Goal: Transaction & Acquisition: Purchase product/service

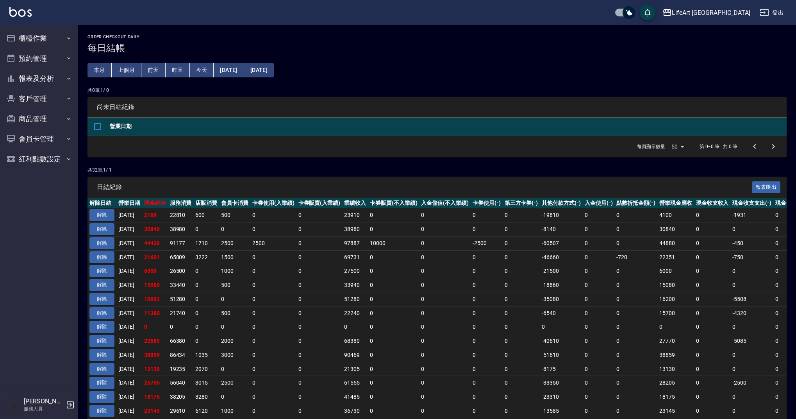
drag, startPoint x: 35, startPoint y: 45, endPoint x: 40, endPoint y: 50, distance: 6.6
click at [35, 45] on button "櫃檯作業" at bounding box center [39, 38] width 72 height 20
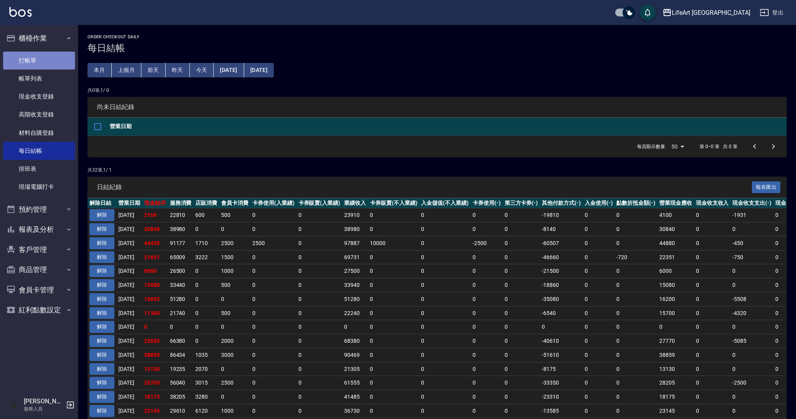
click at [45, 64] on link "打帳單" at bounding box center [39, 61] width 72 height 18
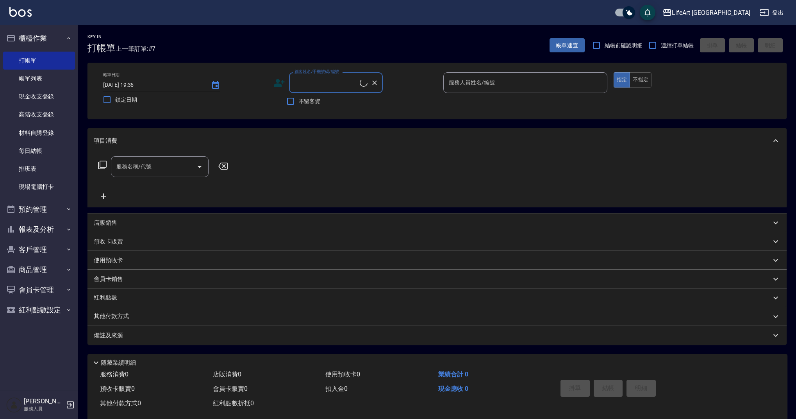
click at [158, 83] on input "[DATE] 19:36" at bounding box center [153, 85] width 100 height 13
click at [215, 82] on icon "Choose date, selected date is 2025-08-12" at bounding box center [215, 85] width 7 height 8
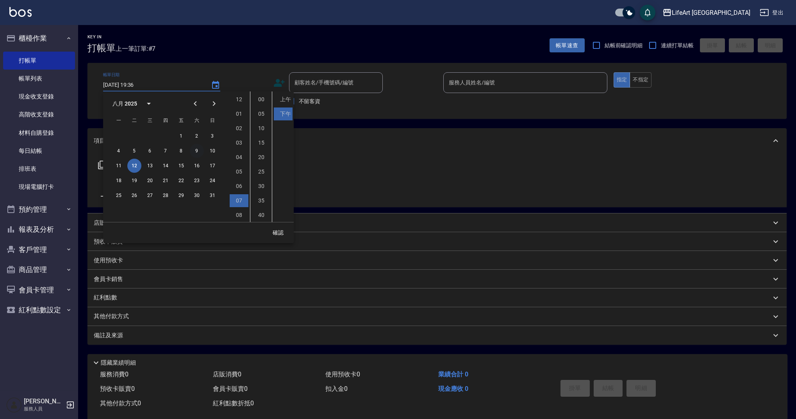
scroll to position [44, 0]
click at [152, 162] on button "13" at bounding box center [150, 166] width 14 height 14
type input "[DATE] 19:36"
drag, startPoint x: 281, startPoint y: 230, endPoint x: 301, endPoint y: 191, distance: 44.2
click at [281, 230] on button "確認" at bounding box center [278, 232] width 25 height 14
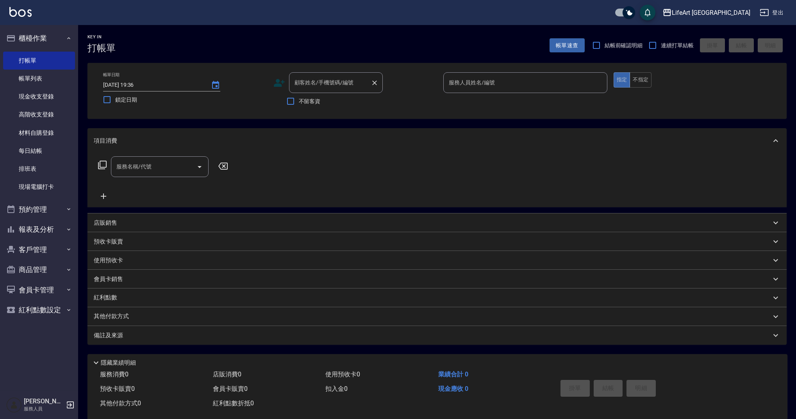
click at [331, 87] on input "顧客姓名/手機號碼/編號" at bounding box center [330, 83] width 75 height 14
type input "v"
click at [360, 100] on li "謝姵瑄/0912900802/null" at bounding box center [336, 102] width 94 height 13
type input "謝姵瑄/0912900802/null"
click at [282, 84] on icon at bounding box center [281, 84] width 5 height 5
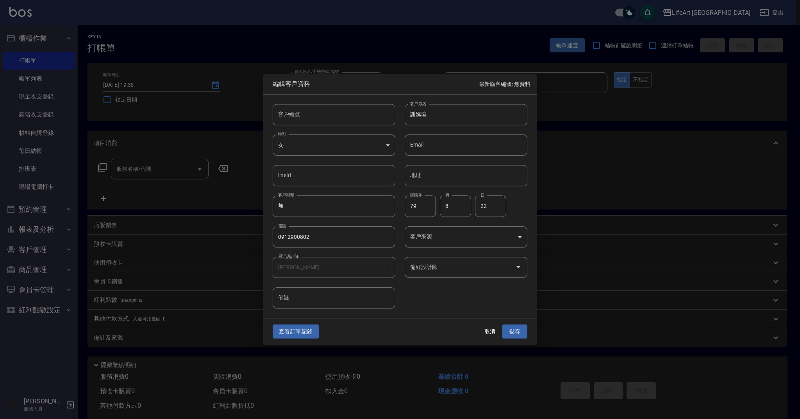
click at [436, 242] on body "LifeArt 蘆洲 登出 櫃檯作業 打帳單 帳單列表 現金收支登錄 高階收支登錄 材料自購登錄 每日結帳 排班表 現場電腦打卡 預約管理 預約管理 單日預約…" at bounding box center [400, 216] width 800 height 432
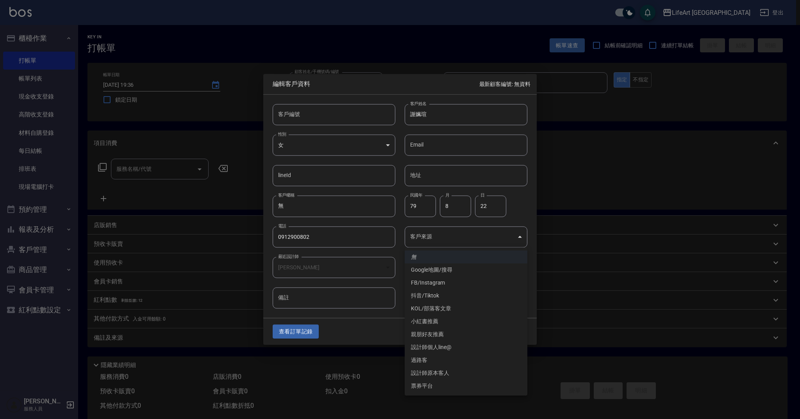
click at [445, 270] on li "Google地圖/搜尋" at bounding box center [466, 269] width 123 height 13
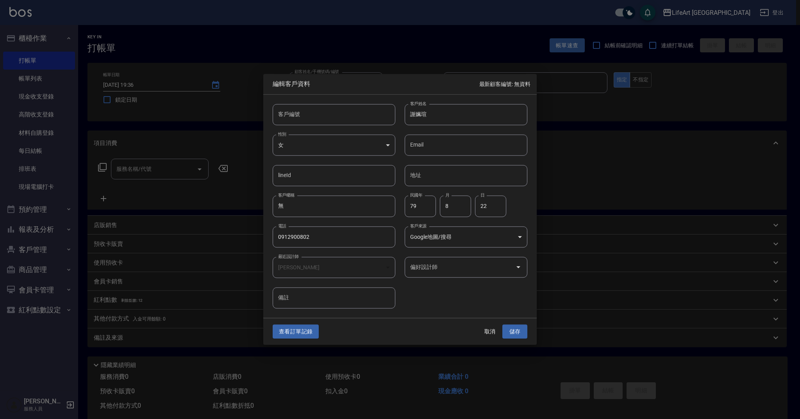
type input "Google地圖/搜尋"
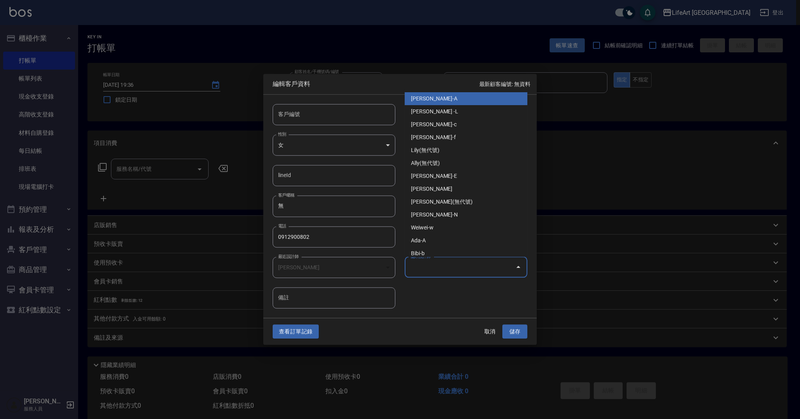
click at [472, 261] on input "偏好設計師" at bounding box center [460, 267] width 104 height 14
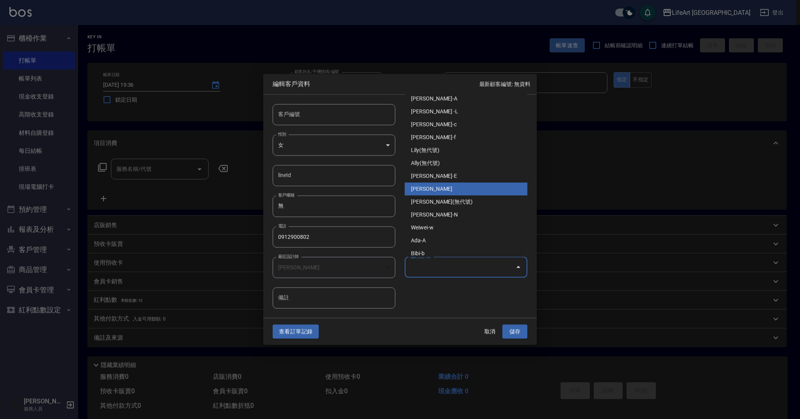
click at [455, 188] on li "[PERSON_NAME]" at bounding box center [466, 188] width 123 height 13
type input "[PERSON_NAME]"
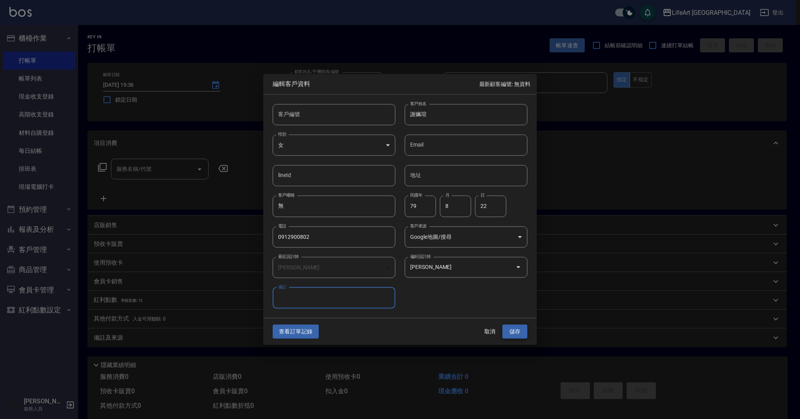
click at [516, 337] on button "儲存" at bounding box center [514, 331] width 25 height 14
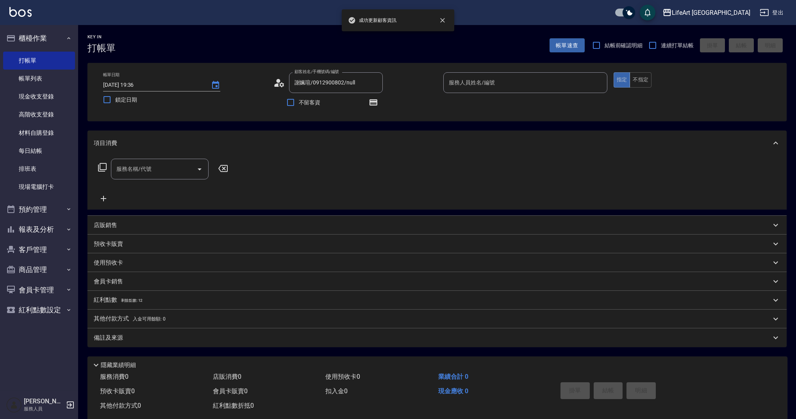
click at [150, 171] on input "服務名稱/代號" at bounding box center [153, 169] width 79 height 14
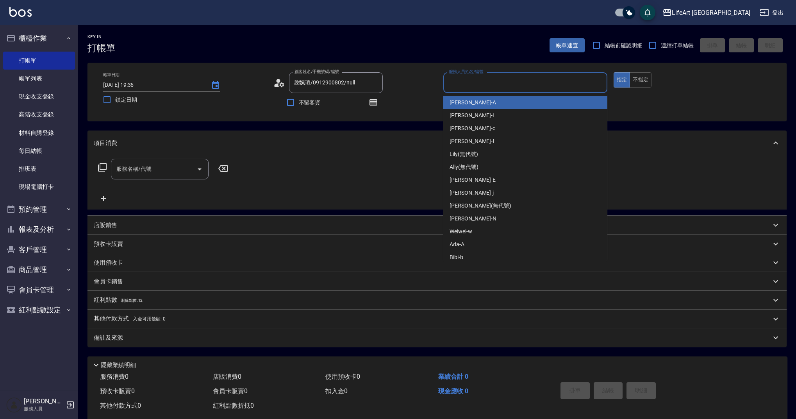
click at [513, 81] on input "服務人員姓名/編號" at bounding box center [525, 83] width 157 height 14
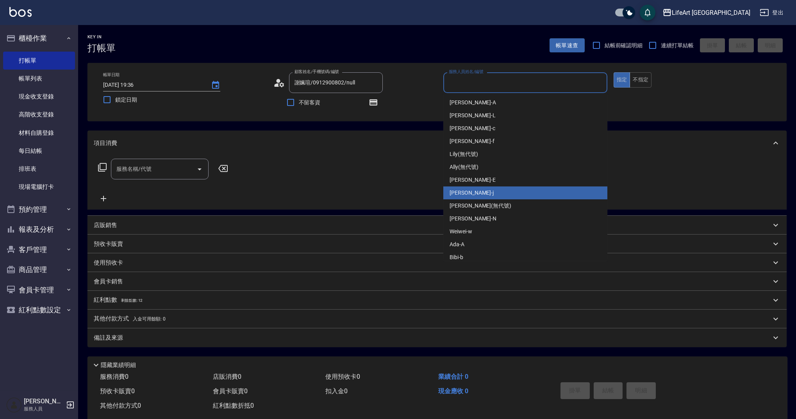
drag, startPoint x: 488, startPoint y: 192, endPoint x: 457, endPoint y: 181, distance: 32.7
click at [488, 192] on div "[PERSON_NAME]" at bounding box center [525, 192] width 164 height 13
type input "[PERSON_NAME]"
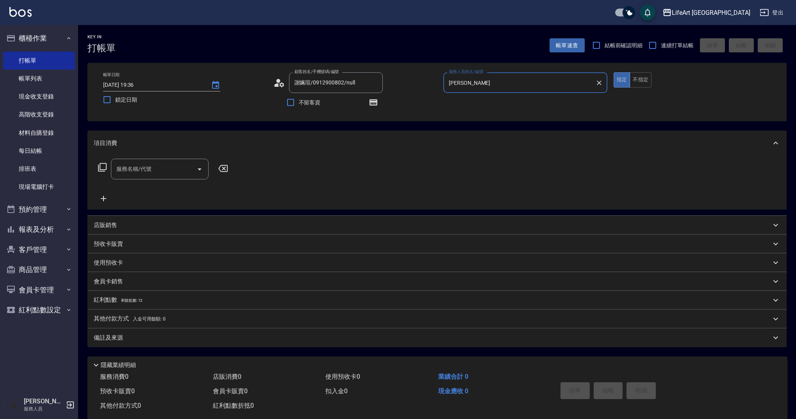
click at [157, 163] on input "服務名稱/代號" at bounding box center [153, 169] width 79 height 14
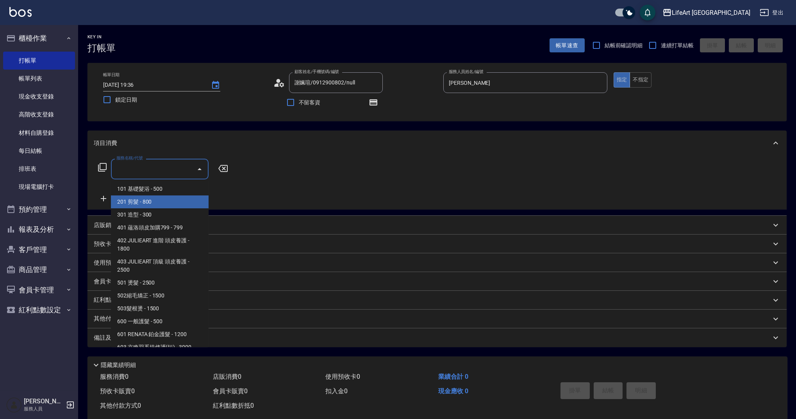
click at [156, 198] on span "201 剪髮 - 800" at bounding box center [160, 201] width 98 height 13
type input "201 剪髮(201)"
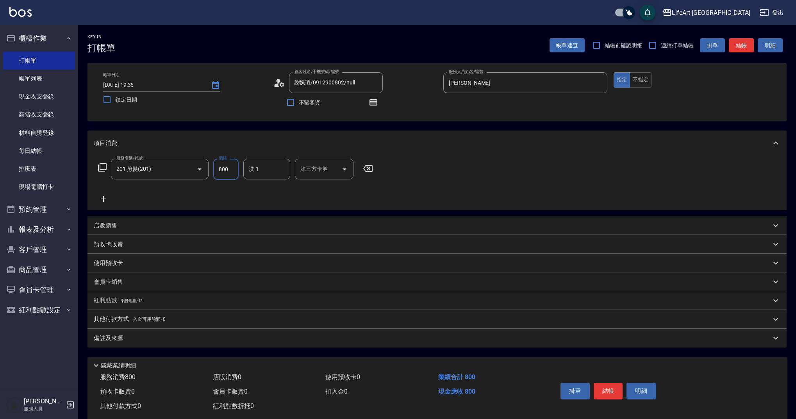
drag, startPoint x: 228, startPoint y: 170, endPoint x: 209, endPoint y: 170, distance: 18.4
click at [209, 170] on div "服務名稱/代號 201 剪髮(201) 服務名稱/代號 價格 800 價格 洗-1 洗-1 第三方卡券 第三方卡券" at bounding box center [236, 169] width 284 height 21
type input "100"
click at [150, 349] on div "Key In 打帳單 帳單速查 結帳前確認明細 連續打單結帳 掛單 結帳 明細 帳單日期 [DATE] 19:36 鎖定日期 顧客姓名/手機號碼/編號 謝姵瑄…" at bounding box center [437, 228] width 718 height 407
click at [236, 341] on div "備註及來源" at bounding box center [432, 338] width 677 height 8
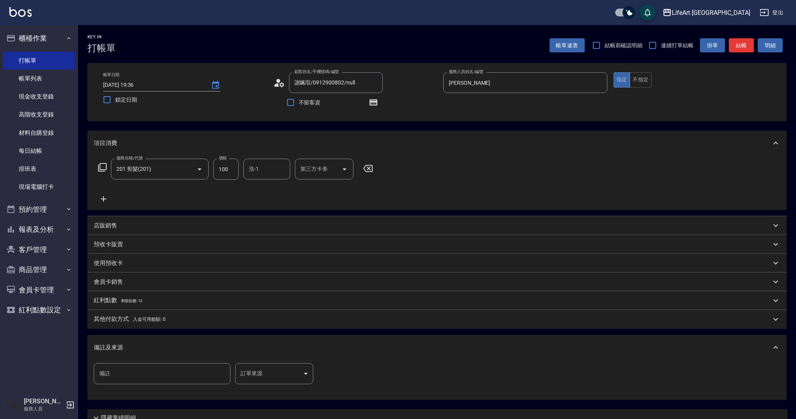
click at [244, 375] on body "LifeArt 蘆洲 登出 櫃檯作業 打帳單 帳單列表 現金收支登錄 高階收支登錄 材料自購登錄 每日結帳 排班表 現場電腦打卡 預約管理 預約管理 單日預約…" at bounding box center [398, 242] width 796 height 484
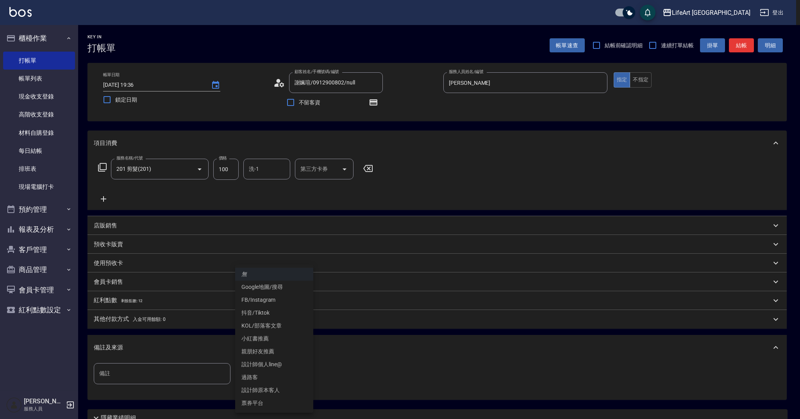
click at [286, 387] on li "設計師原本客人" at bounding box center [274, 390] width 78 height 13
type input "設計師原本客人"
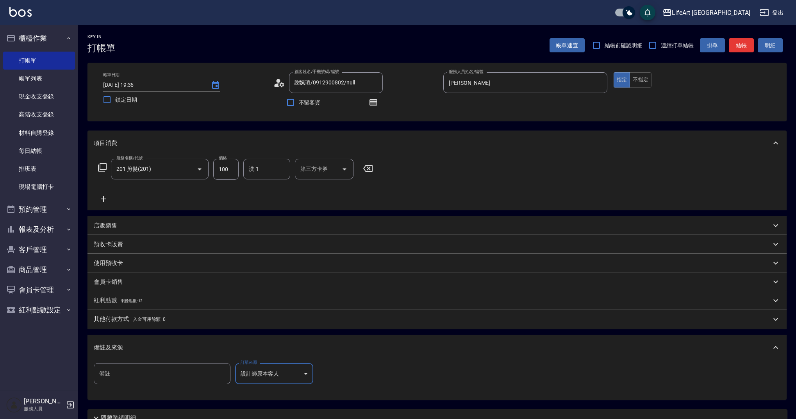
scroll to position [69, 0]
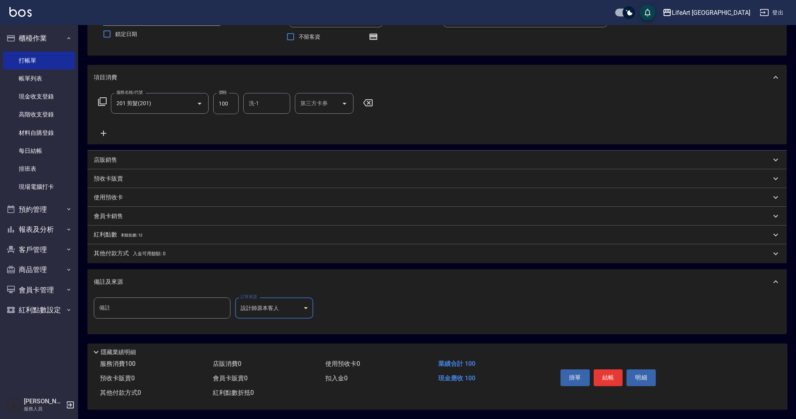
click at [608, 373] on button "結帳" at bounding box center [608, 377] width 29 height 16
